Goal: Task Accomplishment & Management: Use online tool/utility

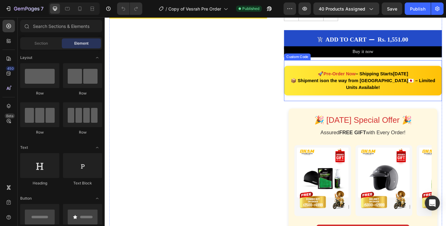
scroll to position [213, 0]
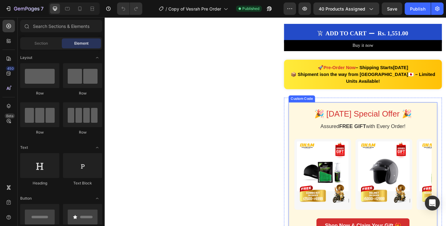
click at [354, 119] on h2 "🎉 [DATE] Special Offer 🎉" at bounding box center [386, 122] width 150 height 13
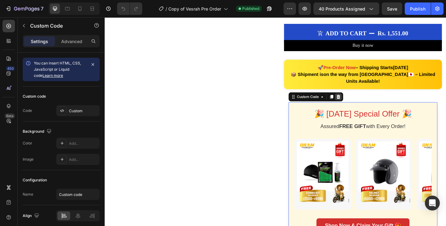
click at [359, 102] on icon at bounding box center [359, 104] width 5 height 5
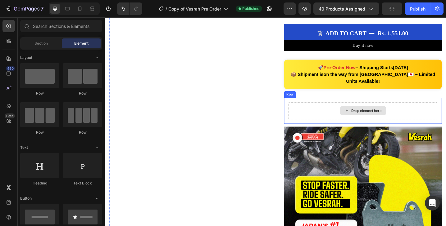
click at [349, 110] on div "Drop element here" at bounding box center [386, 119] width 162 height 19
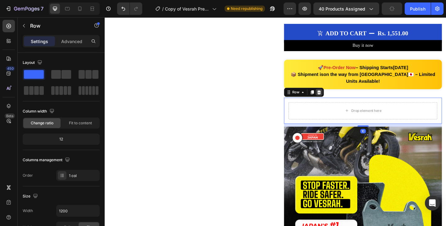
click at [336, 97] on icon at bounding box center [338, 99] width 5 height 5
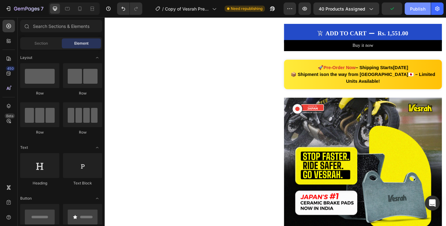
click at [412, 8] on div "Publish" at bounding box center [418, 9] width 16 height 7
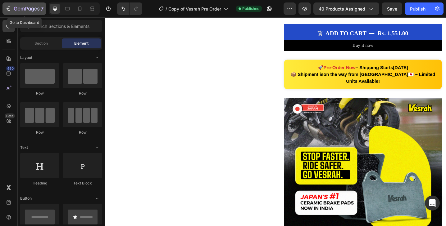
click at [23, 5] on div "7" at bounding box center [28, 8] width 29 height 7
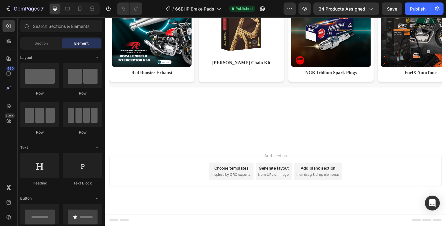
scroll to position [597, 0]
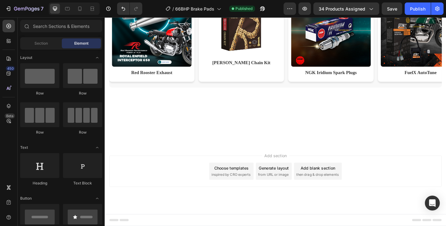
scroll to position [62, 0]
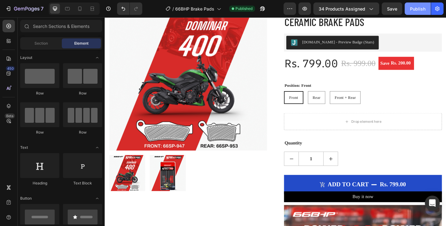
click at [421, 7] on div "Publish" at bounding box center [418, 9] width 16 height 7
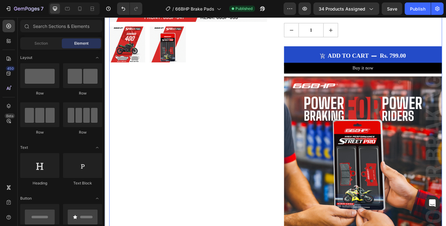
scroll to position [199, 0]
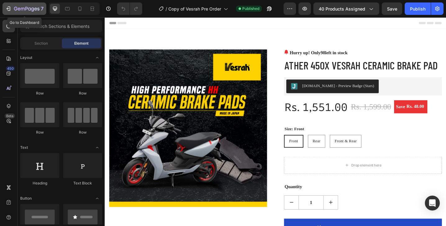
click at [16, 10] on icon "button" at bounding box center [15, 9] width 3 height 4
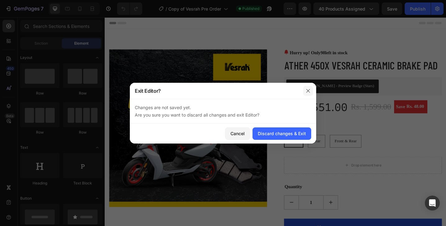
click at [306, 91] on icon "button" at bounding box center [307, 90] width 5 height 5
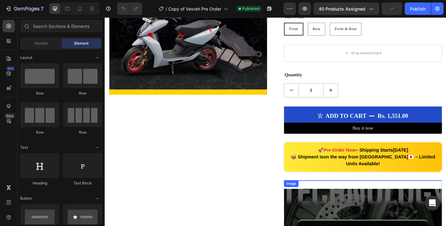
scroll to position [69, 0]
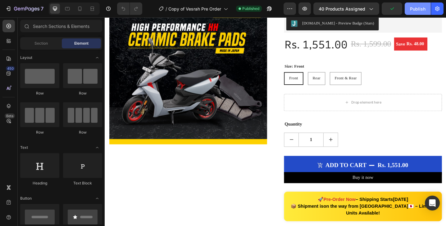
click at [414, 7] on div "Publish" at bounding box center [418, 9] width 16 height 7
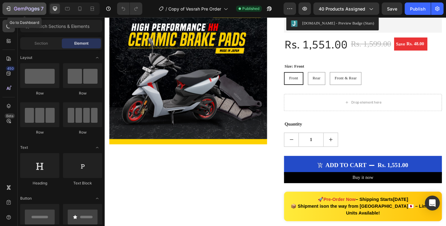
click at [19, 12] on div "7" at bounding box center [28, 8] width 29 height 7
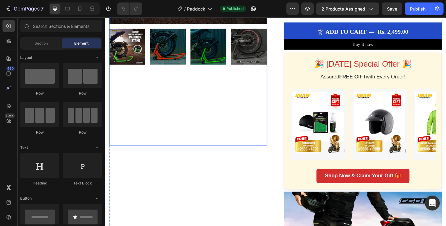
scroll to position [218, 0]
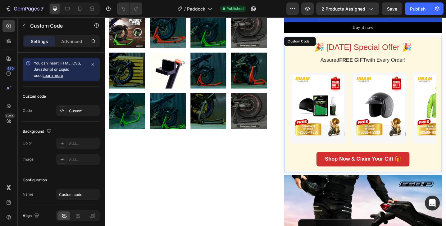
click at [360, 52] on h2 "🎉 [DATE] Special Offer 🎉" at bounding box center [386, 50] width 160 height 13
click at [354, 40] on div at bounding box center [354, 43] width 7 height 7
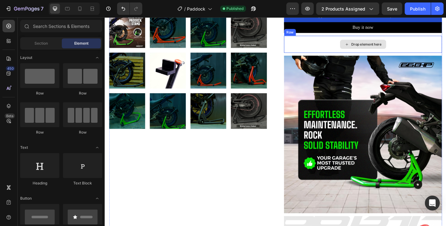
click at [349, 44] on div "Drop element here" at bounding box center [386, 47] width 172 height 19
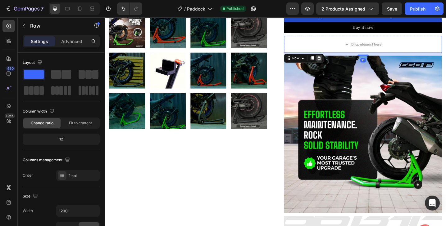
click at [338, 60] on icon at bounding box center [338, 62] width 4 height 4
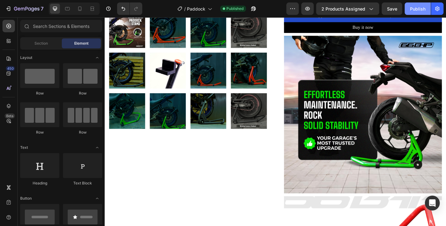
click at [417, 7] on div "Publish" at bounding box center [418, 9] width 16 height 7
